Goal: Find specific page/section: Find specific page/section

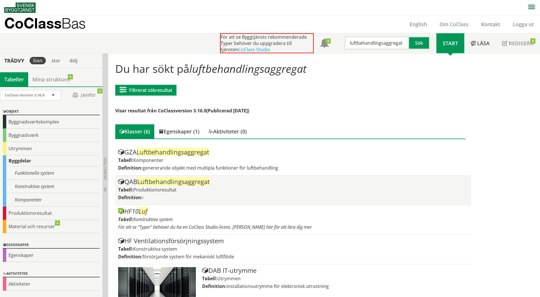
scroll to position [22, 0]
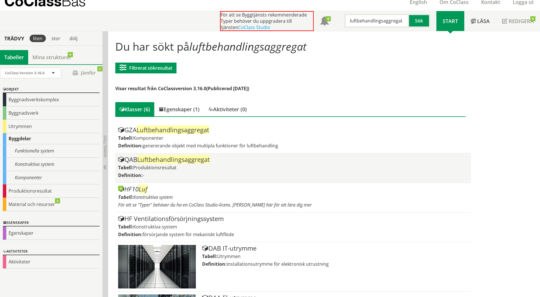
click at [185, 161] on span "Luftbehandlingsaggregat" at bounding box center [173, 159] width 73 height 9
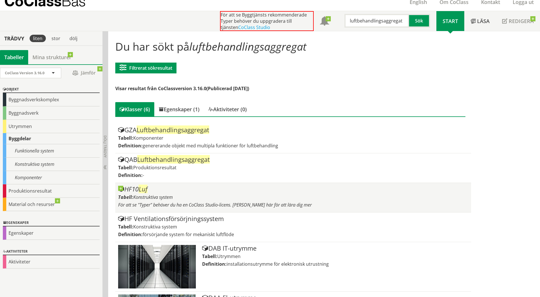
click at [201, 189] on div "HF10 Luf" at bounding box center [293, 189] width 350 height 7
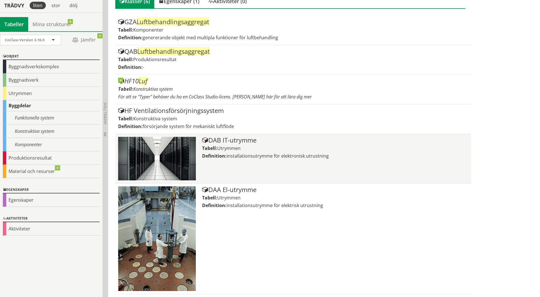
scroll to position [102, 0]
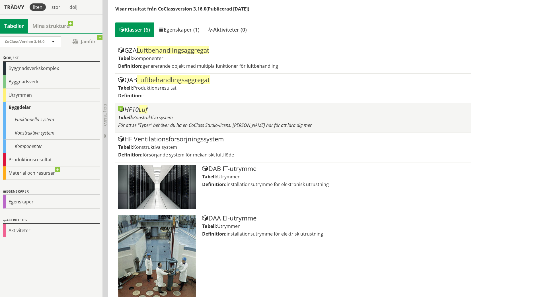
click at [144, 113] on span "Luf" at bounding box center [143, 109] width 9 height 9
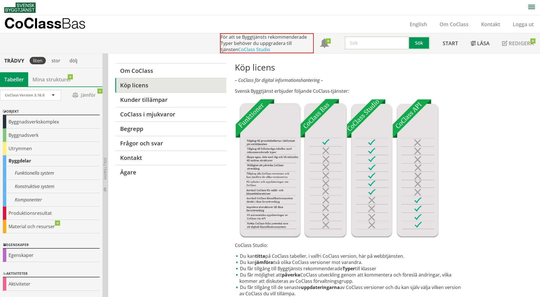
drag, startPoint x: 175, startPoint y: 190, endPoint x: 175, endPoint y: 186, distance: 3.8
